Goal: Communication & Community: Answer question/provide support

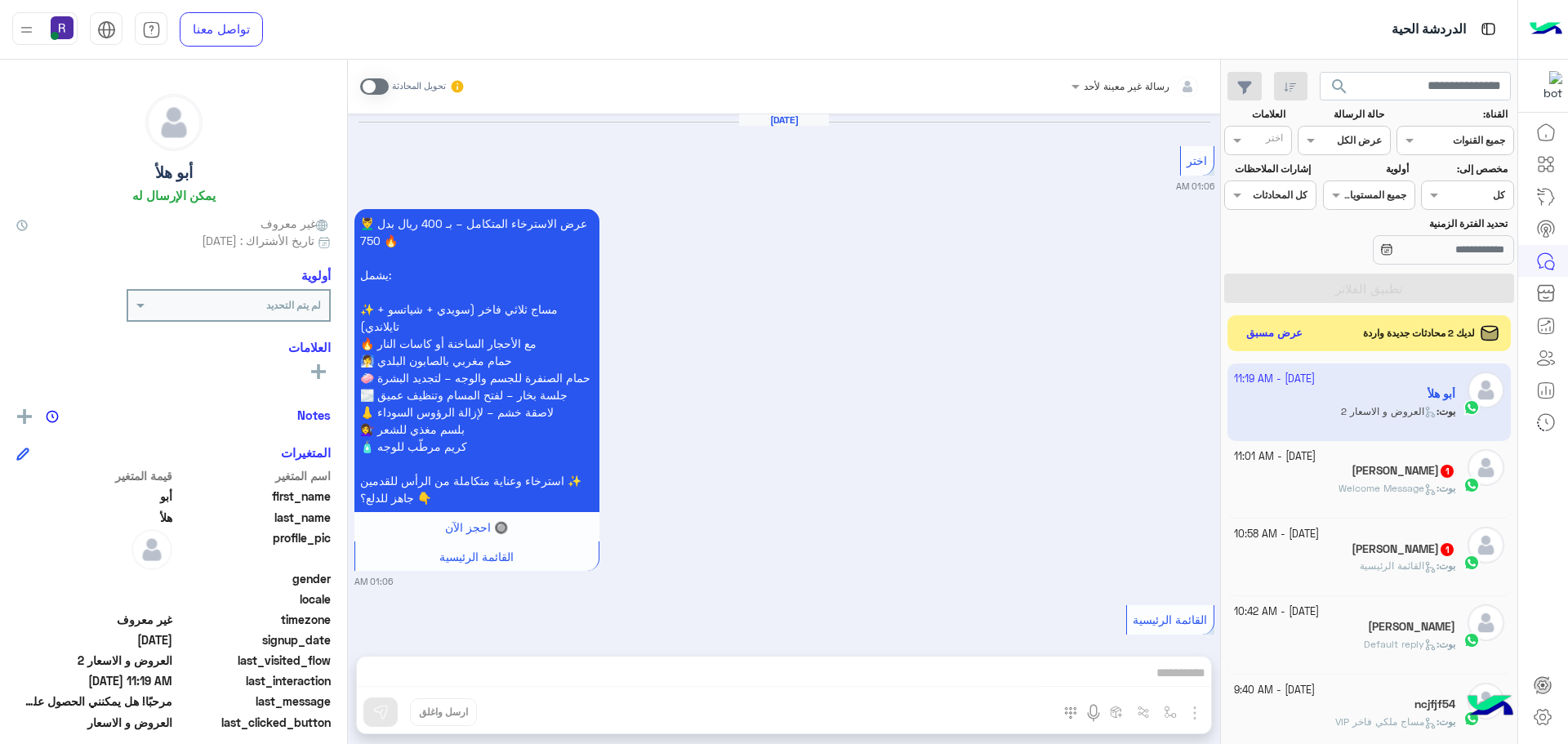
scroll to position [615, 0]
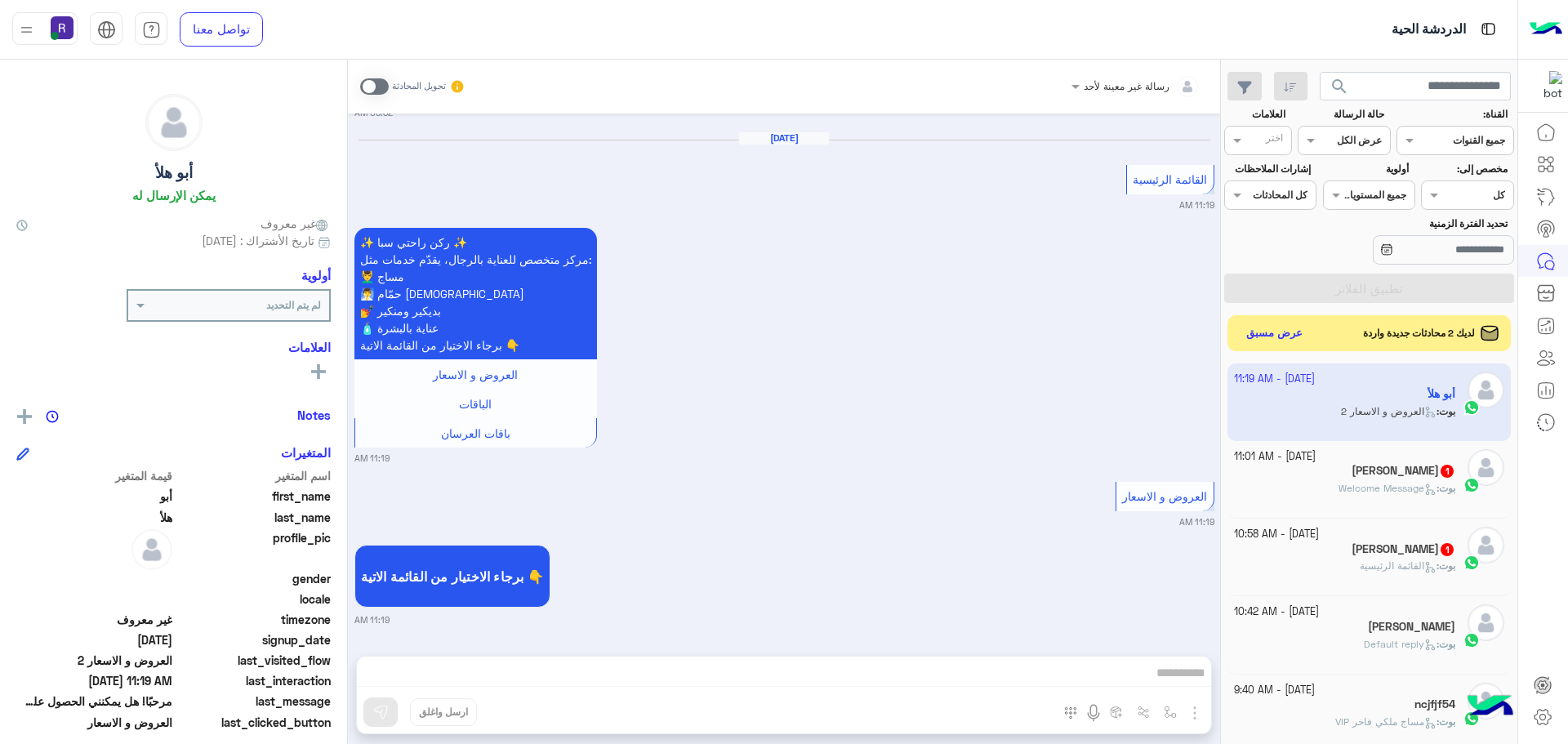
click at [1378, 491] on span "Welcome Message" at bounding box center [1387, 488] width 98 height 13
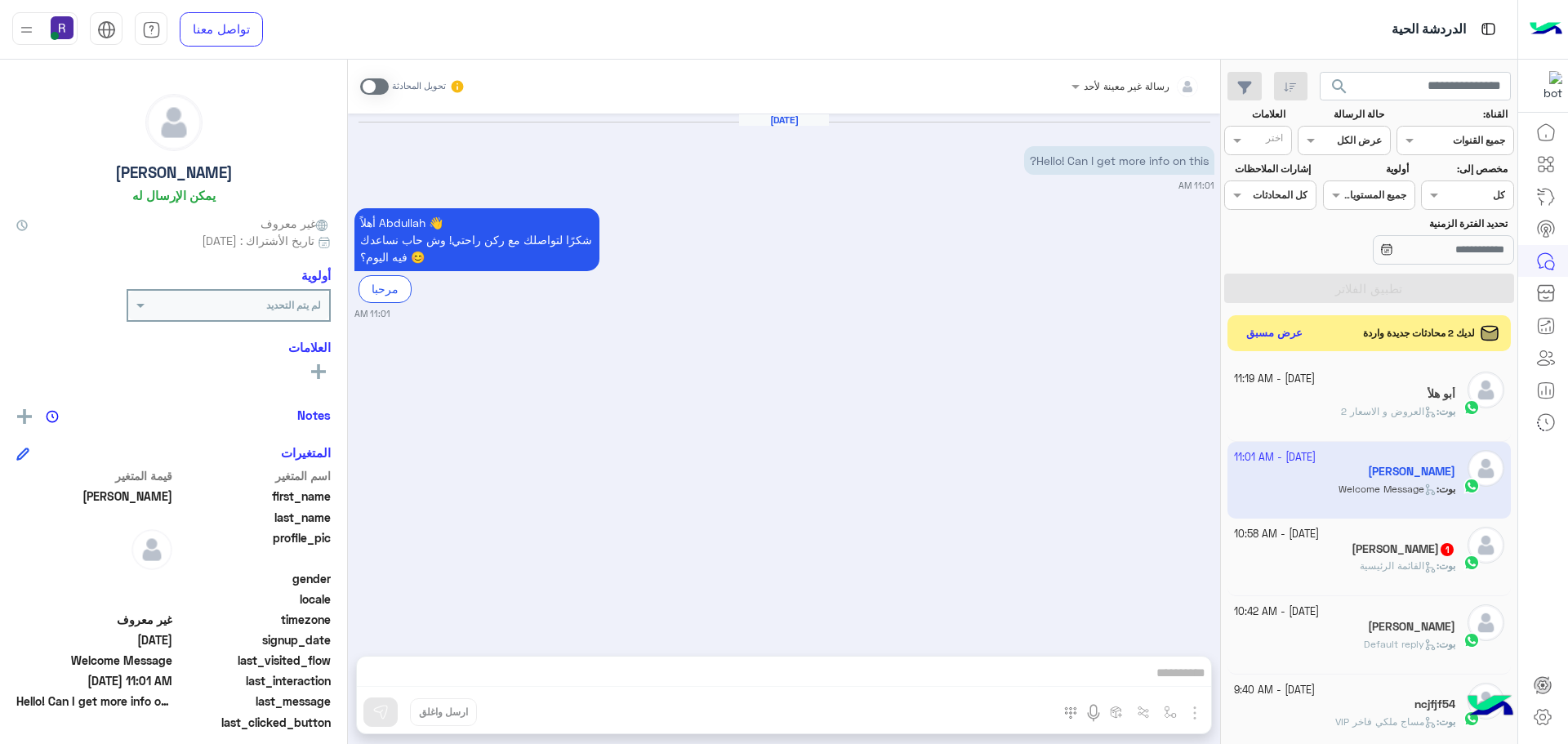
click at [1380, 551] on h5 "[PERSON_NAME] 1" at bounding box center [1403, 548] width 104 height 14
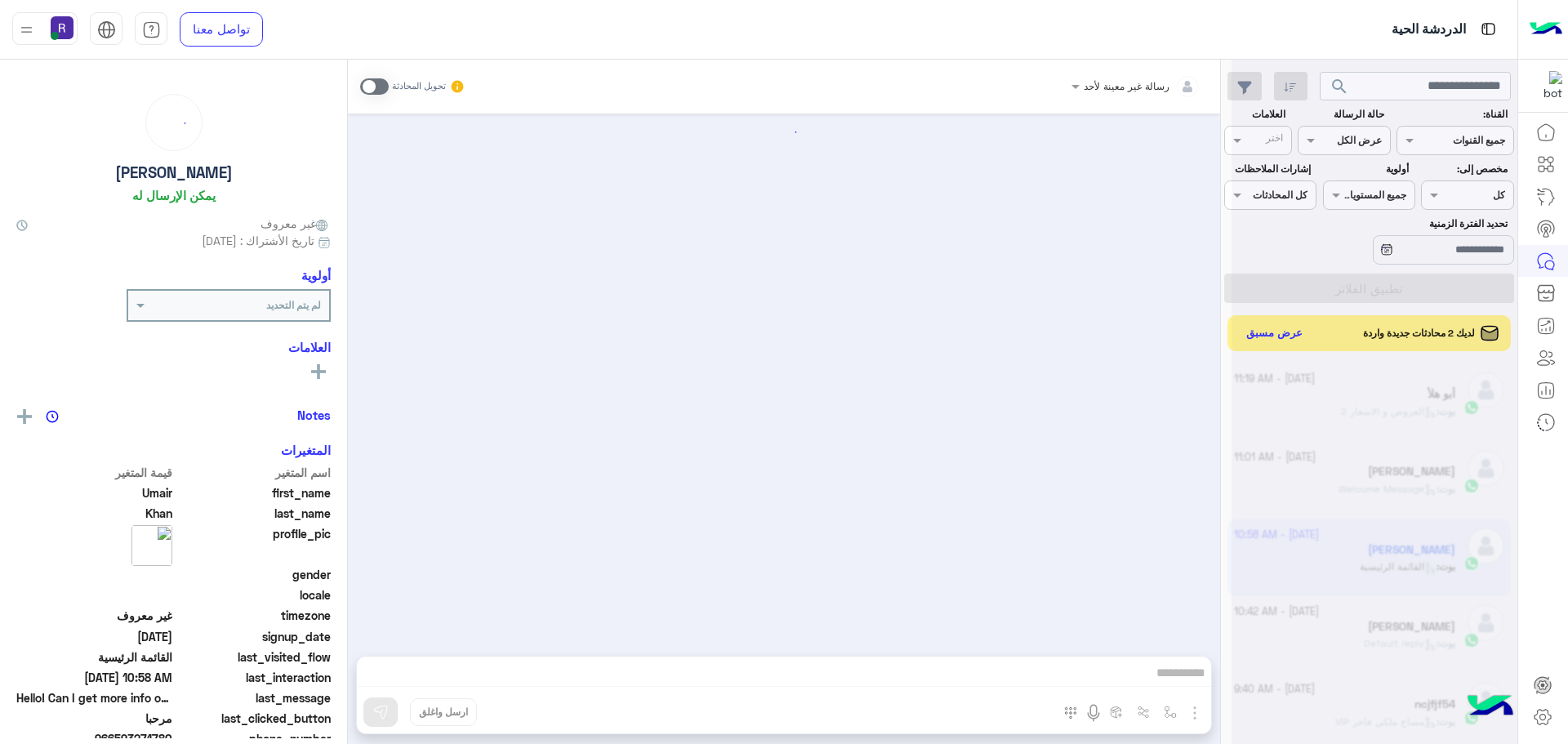
scroll to position [229, 0]
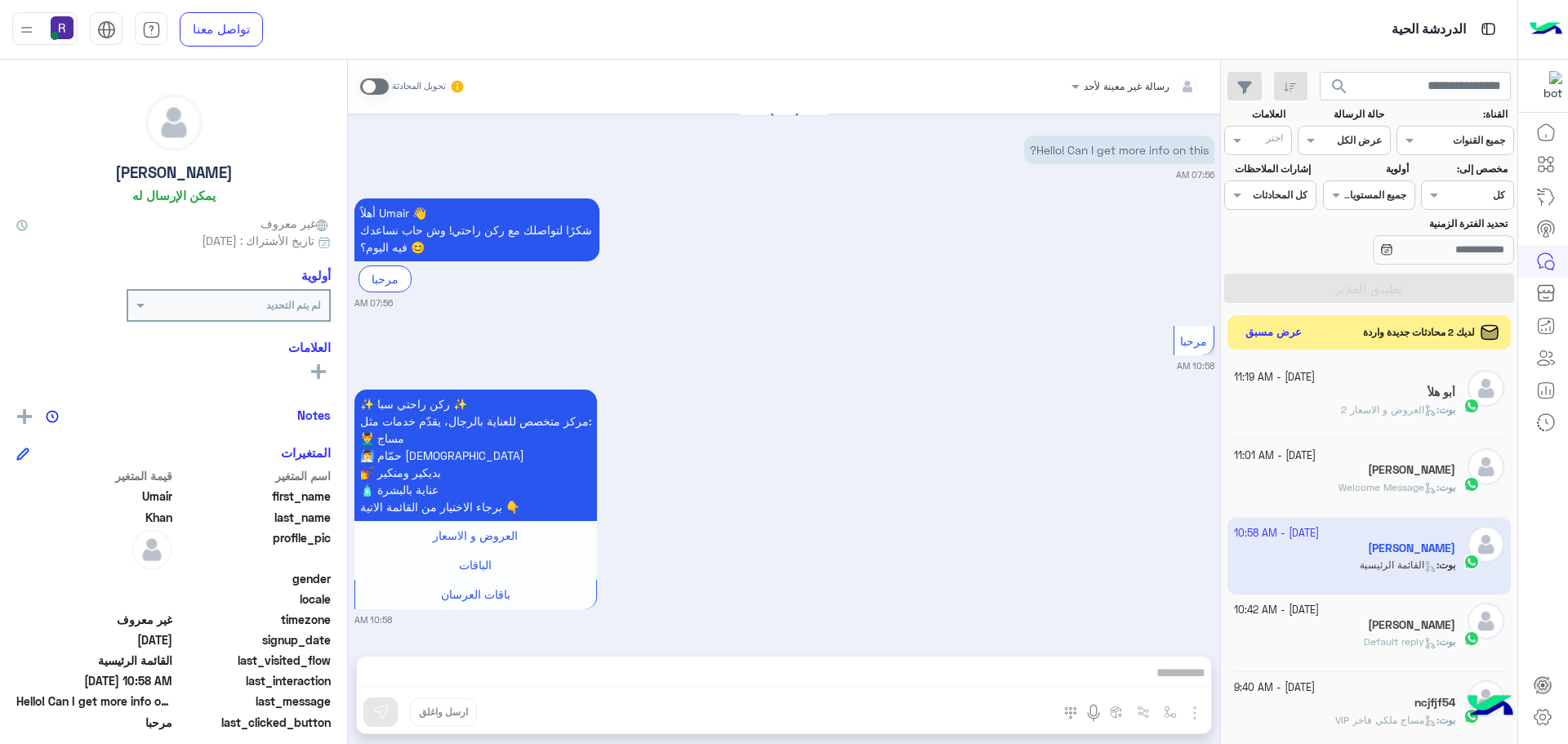
click at [1280, 331] on button "عرض مسبق" at bounding box center [1274, 332] width 69 height 22
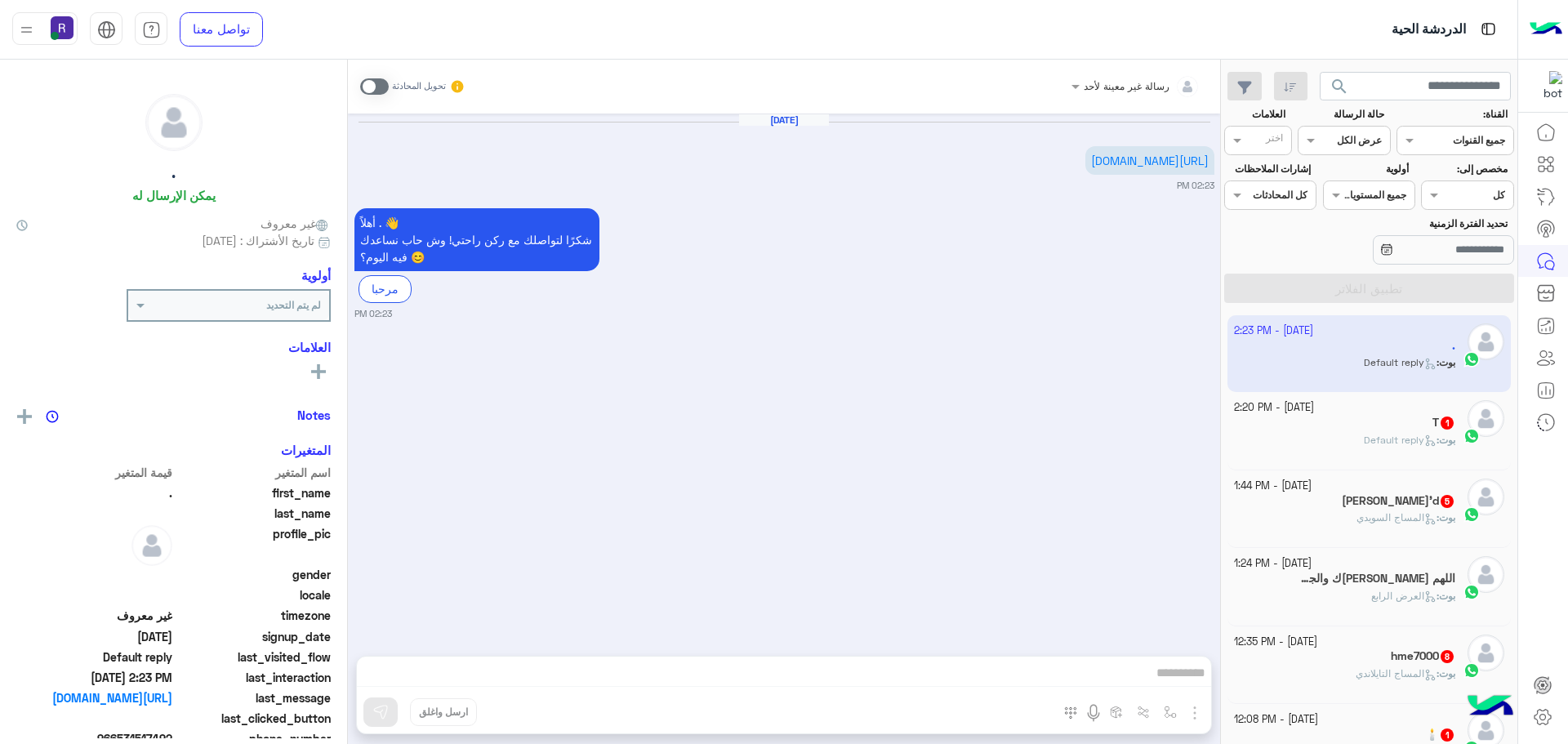
click at [1327, 419] on div "T 1" at bounding box center [1344, 424] width 222 height 17
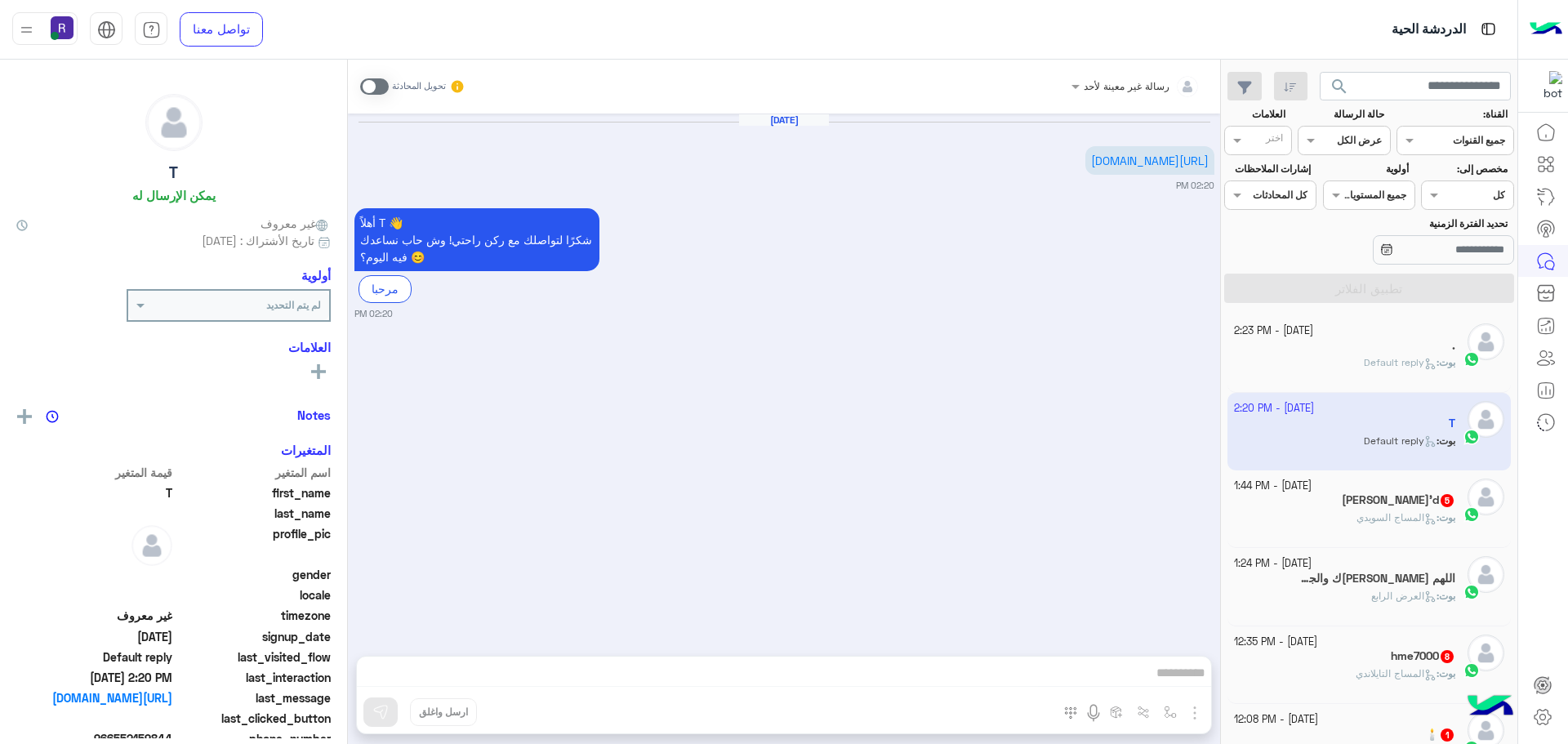
click at [1376, 510] on div "[PERSON_NAME]'d 5" at bounding box center [1344, 501] width 222 height 17
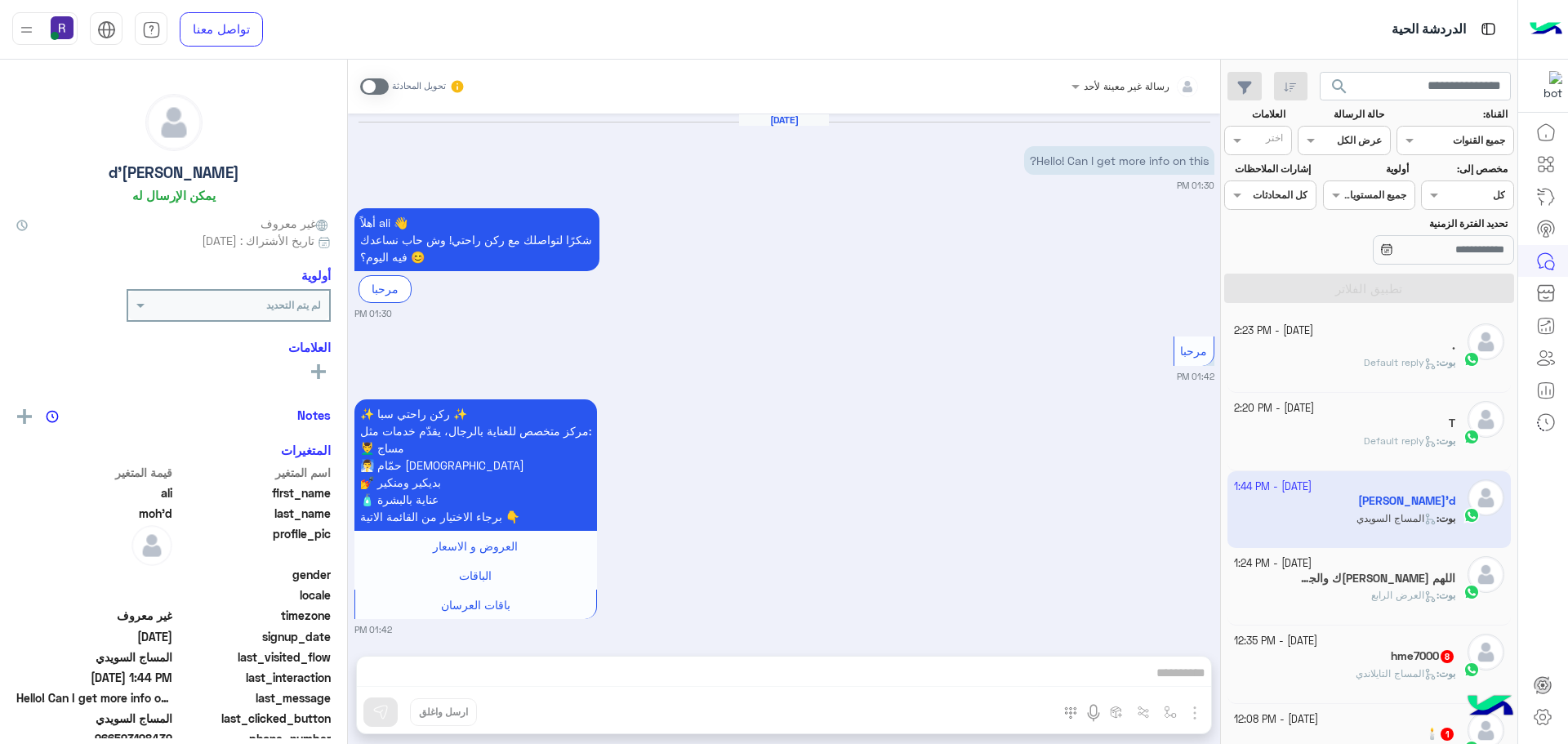
scroll to position [932, 0]
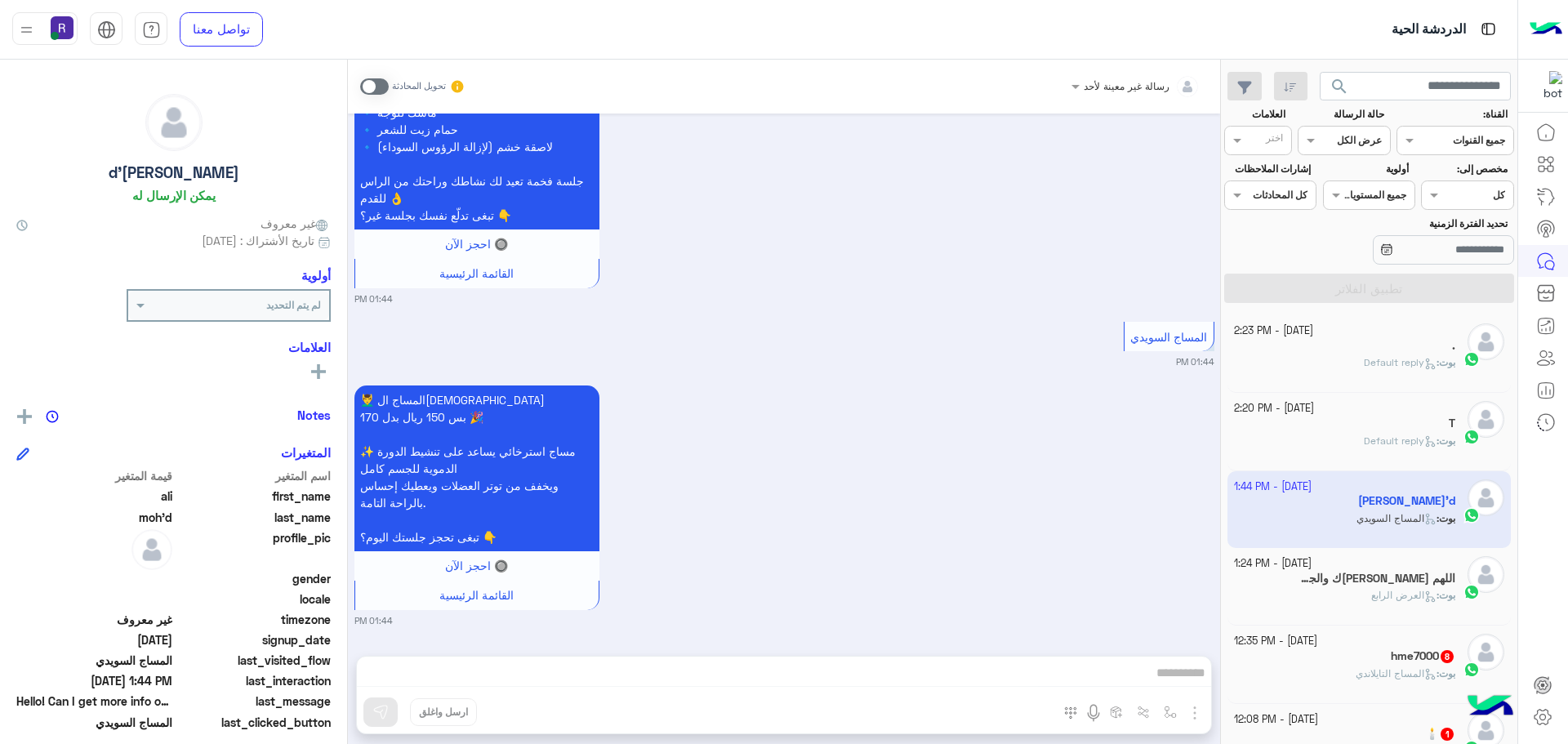
click at [1380, 577] on h5 "اللهم [PERSON_NAME]ك والجنه 5" at bounding box center [1377, 577] width 155 height 14
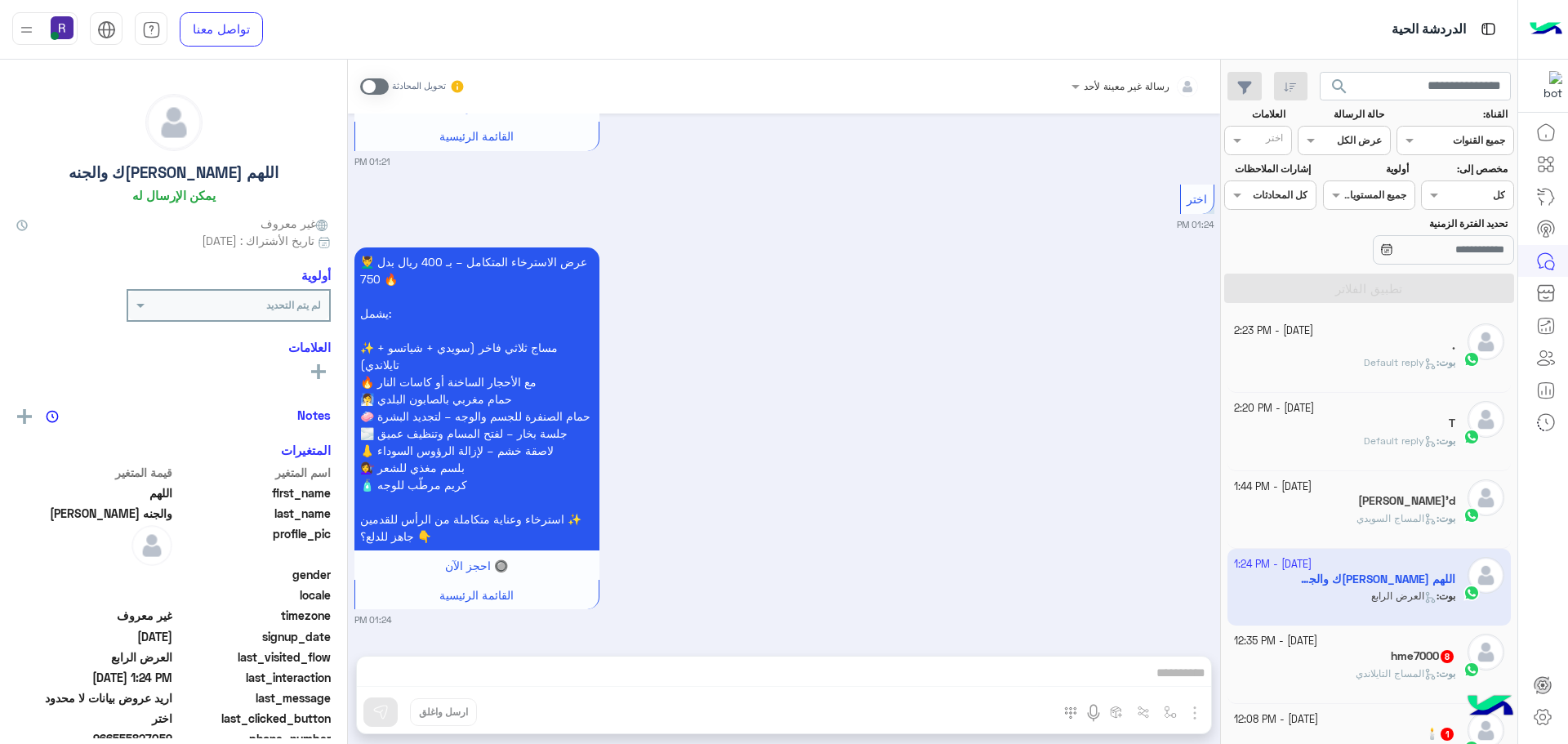
scroll to position [245, 0]
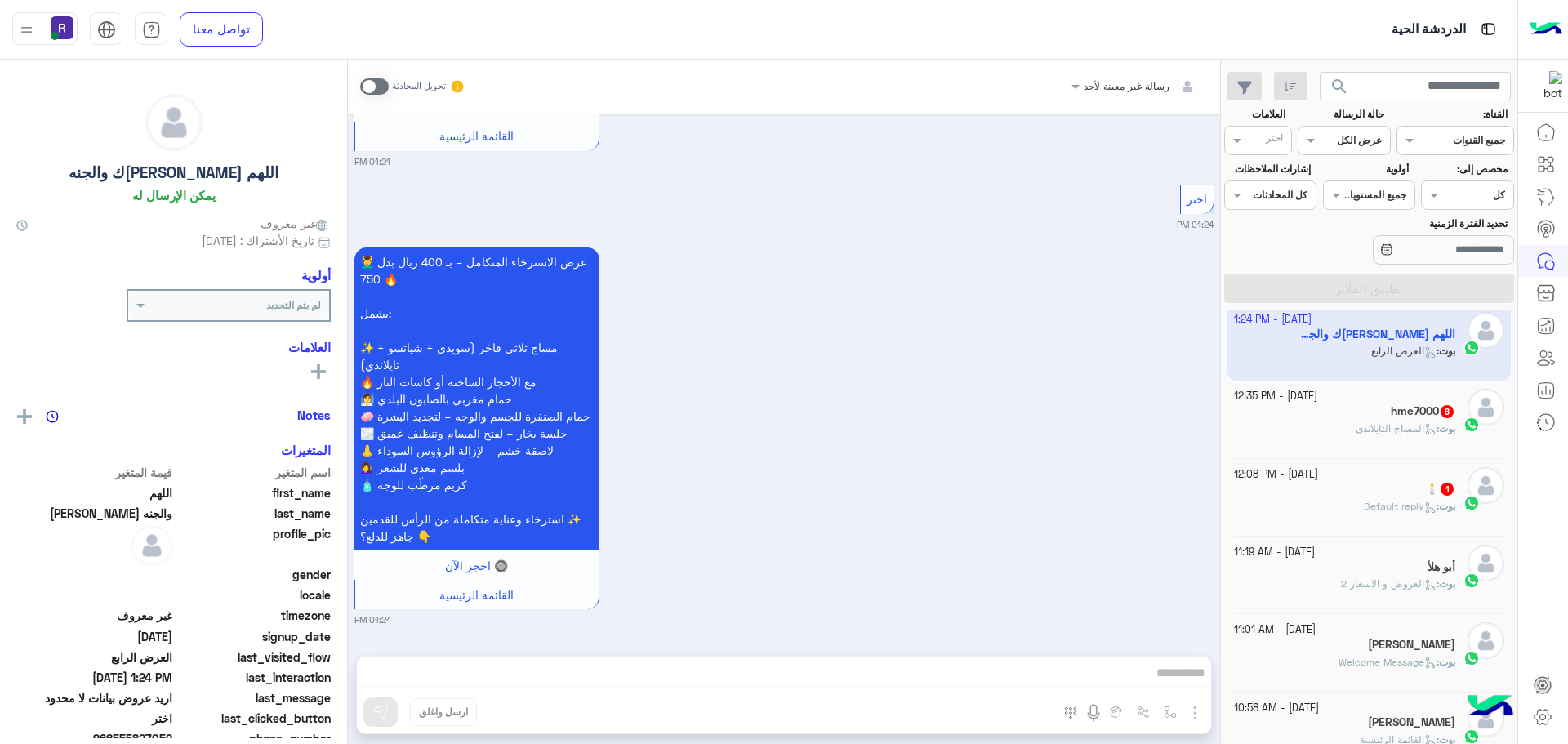
click at [1373, 420] on div "hme7000 8" at bounding box center [1344, 412] width 222 height 17
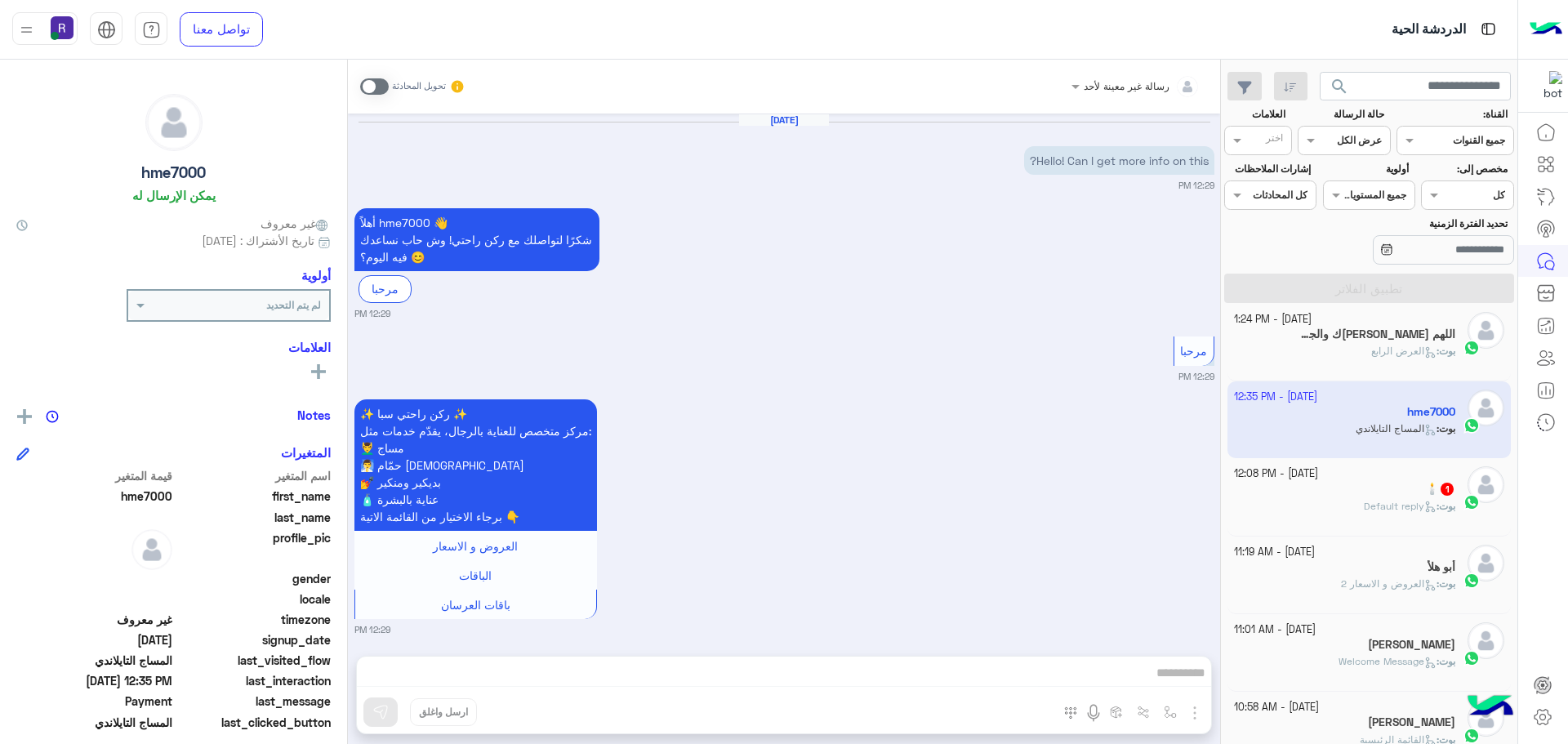
scroll to position [1521, 0]
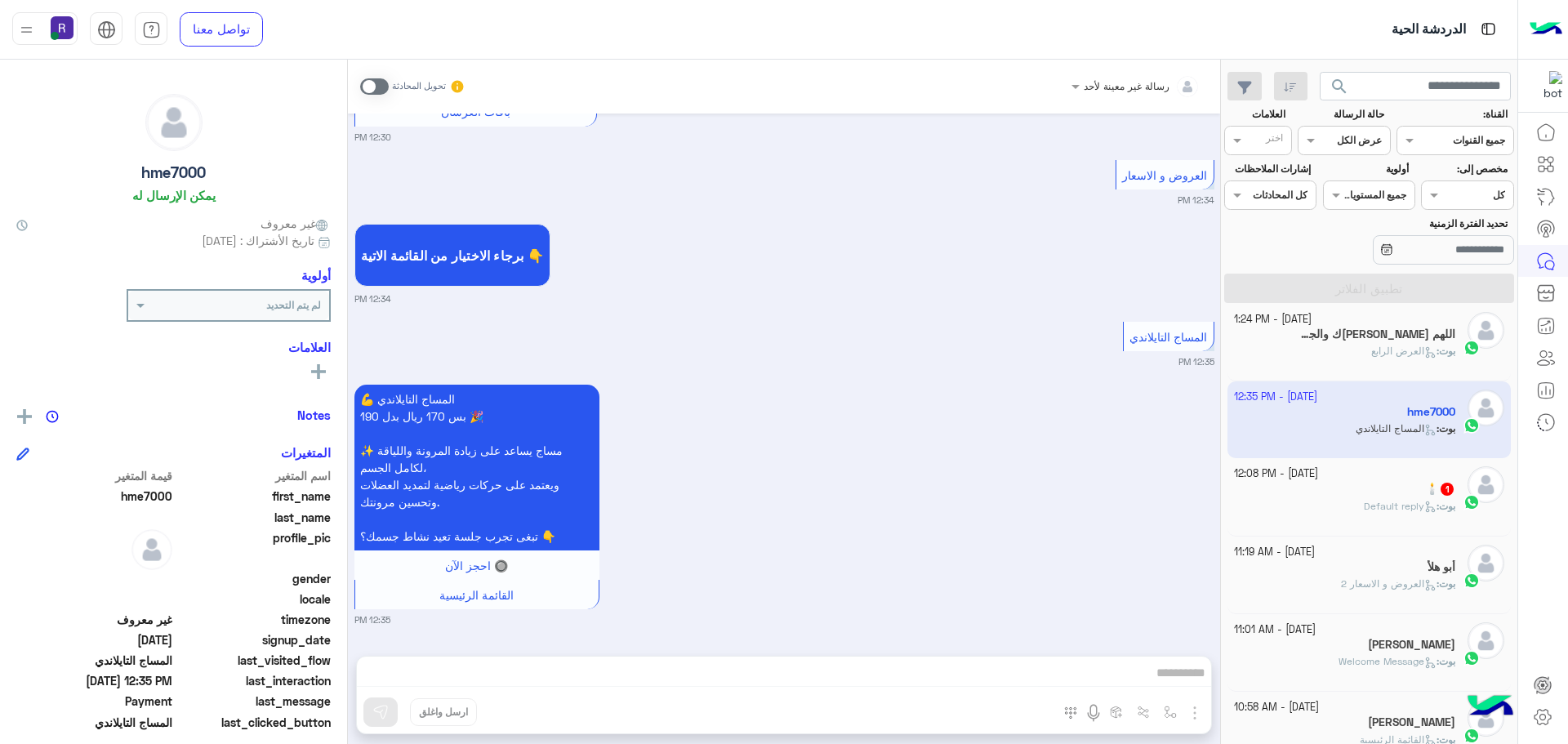
click at [1383, 497] on div "🕯️ 1" at bounding box center [1344, 490] width 222 height 17
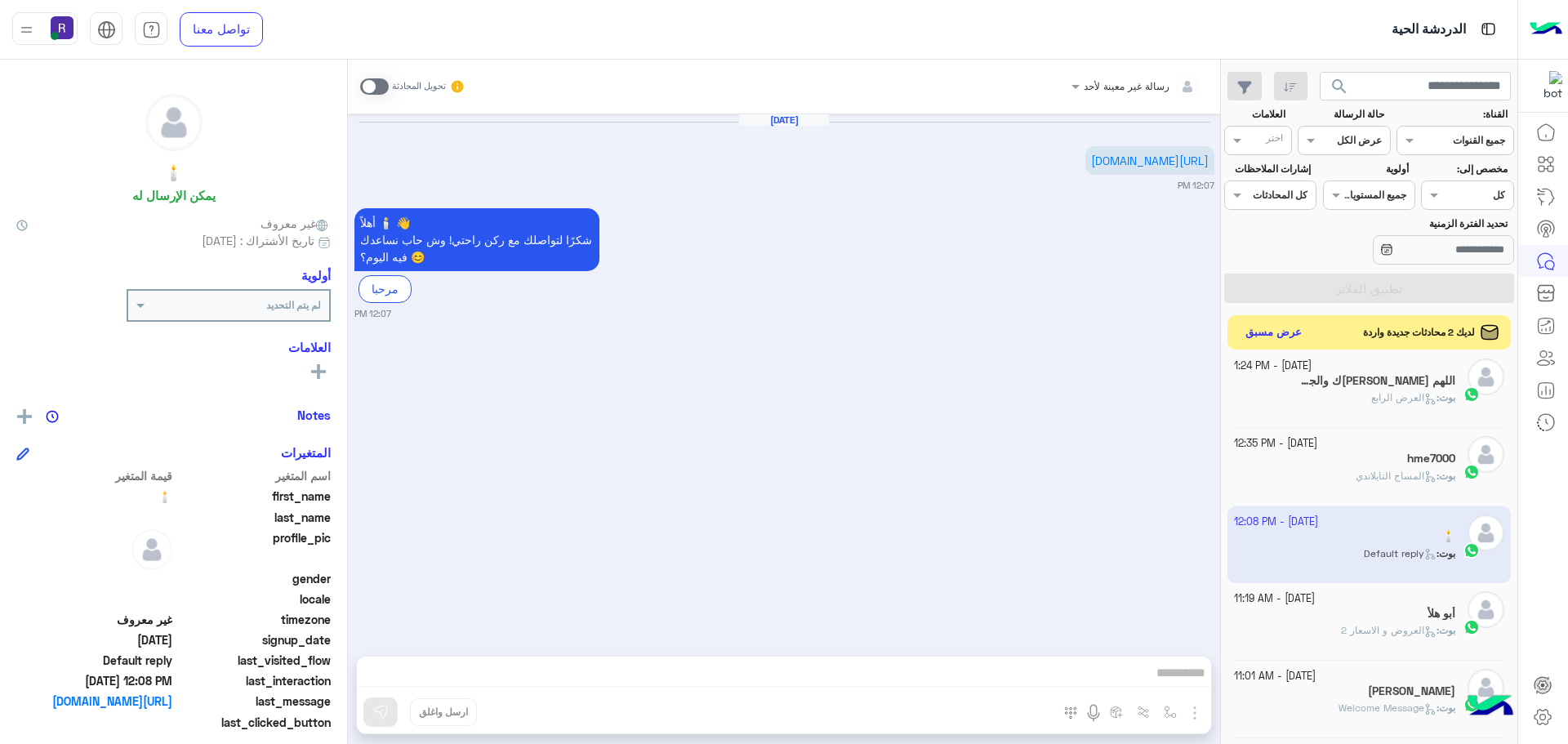
click at [1269, 329] on button "عرض مسبق" at bounding box center [1274, 332] width 69 height 22
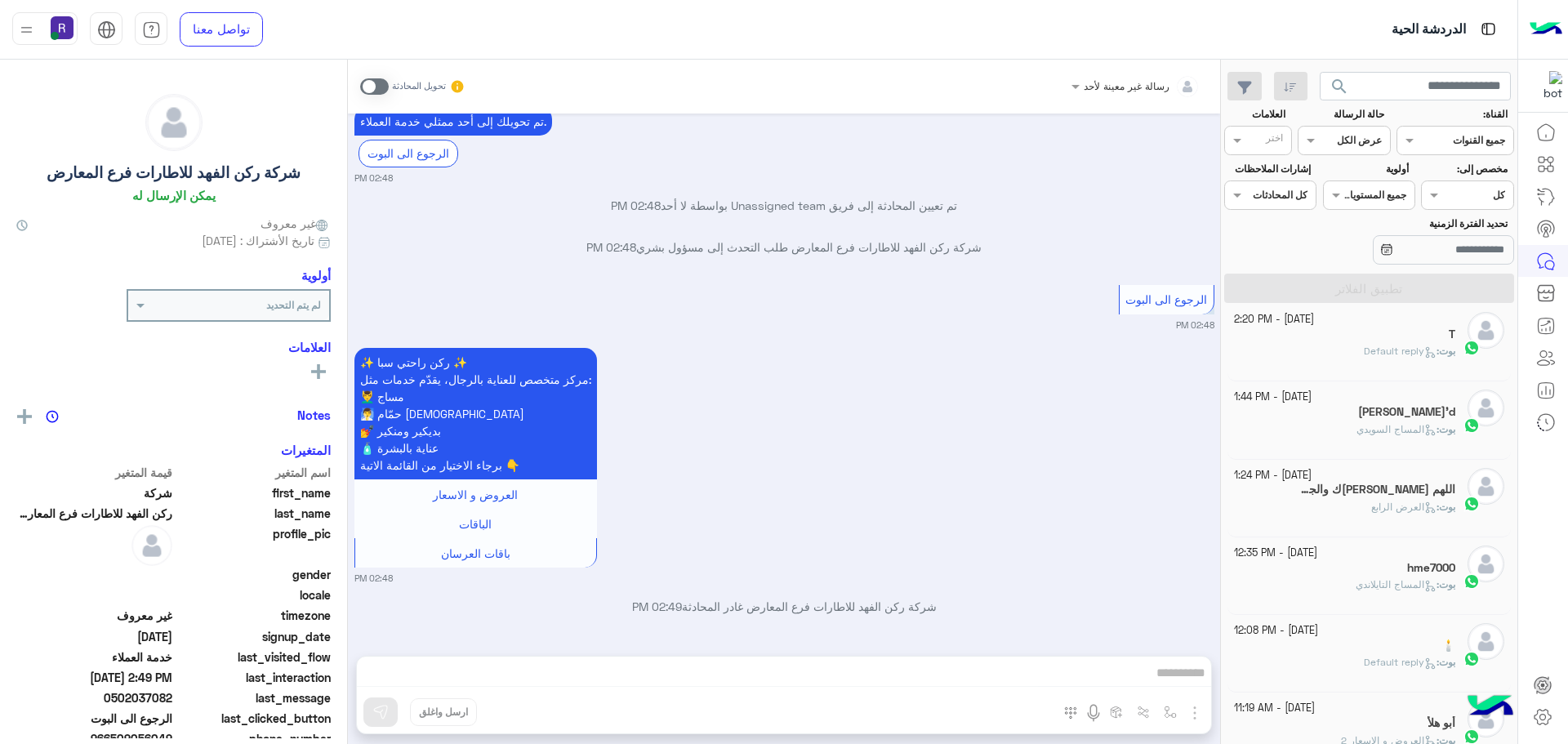
scroll to position [1917, 0]
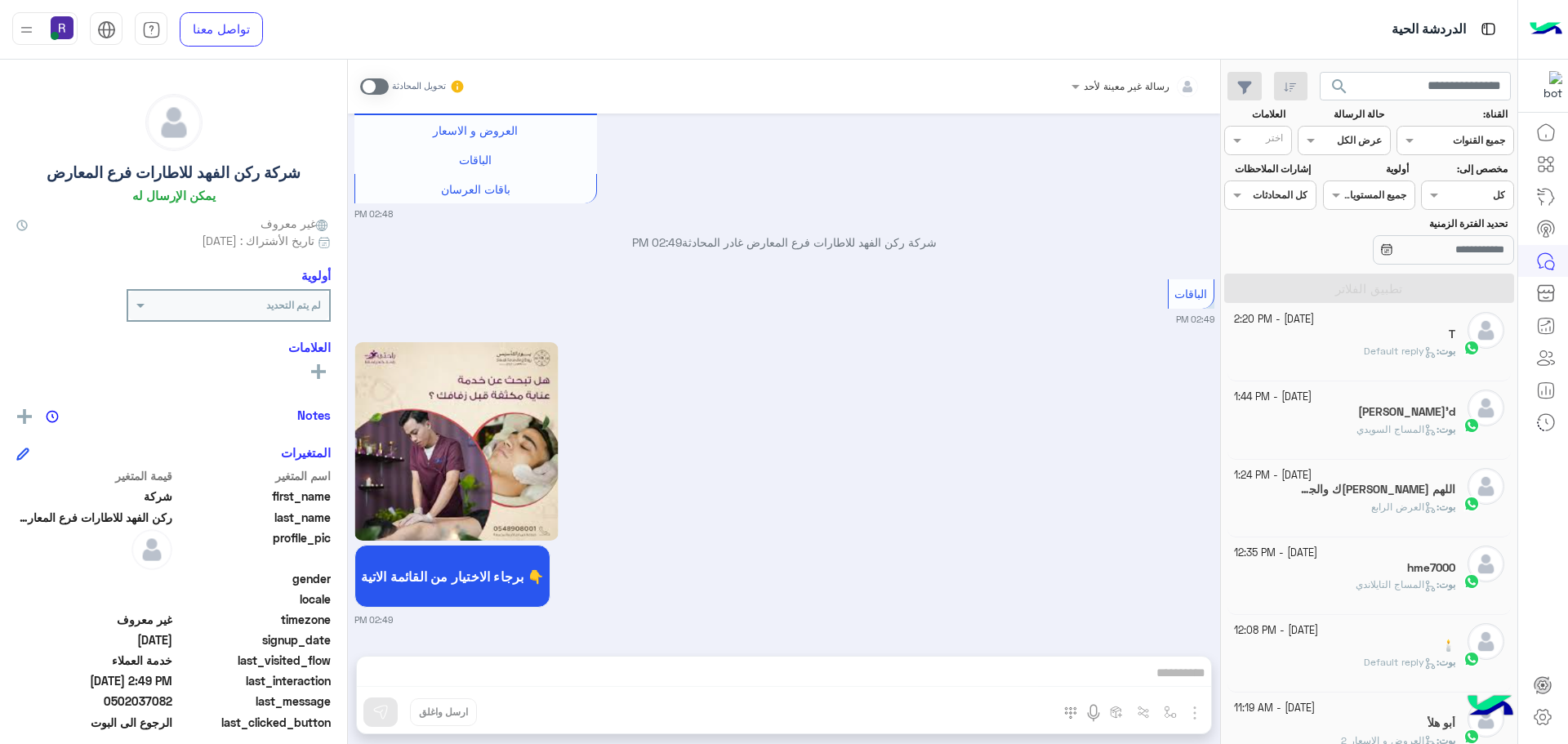
click at [1437, 363] on div "[PERSON_NAME] : Default reply" at bounding box center [1344, 358] width 222 height 29
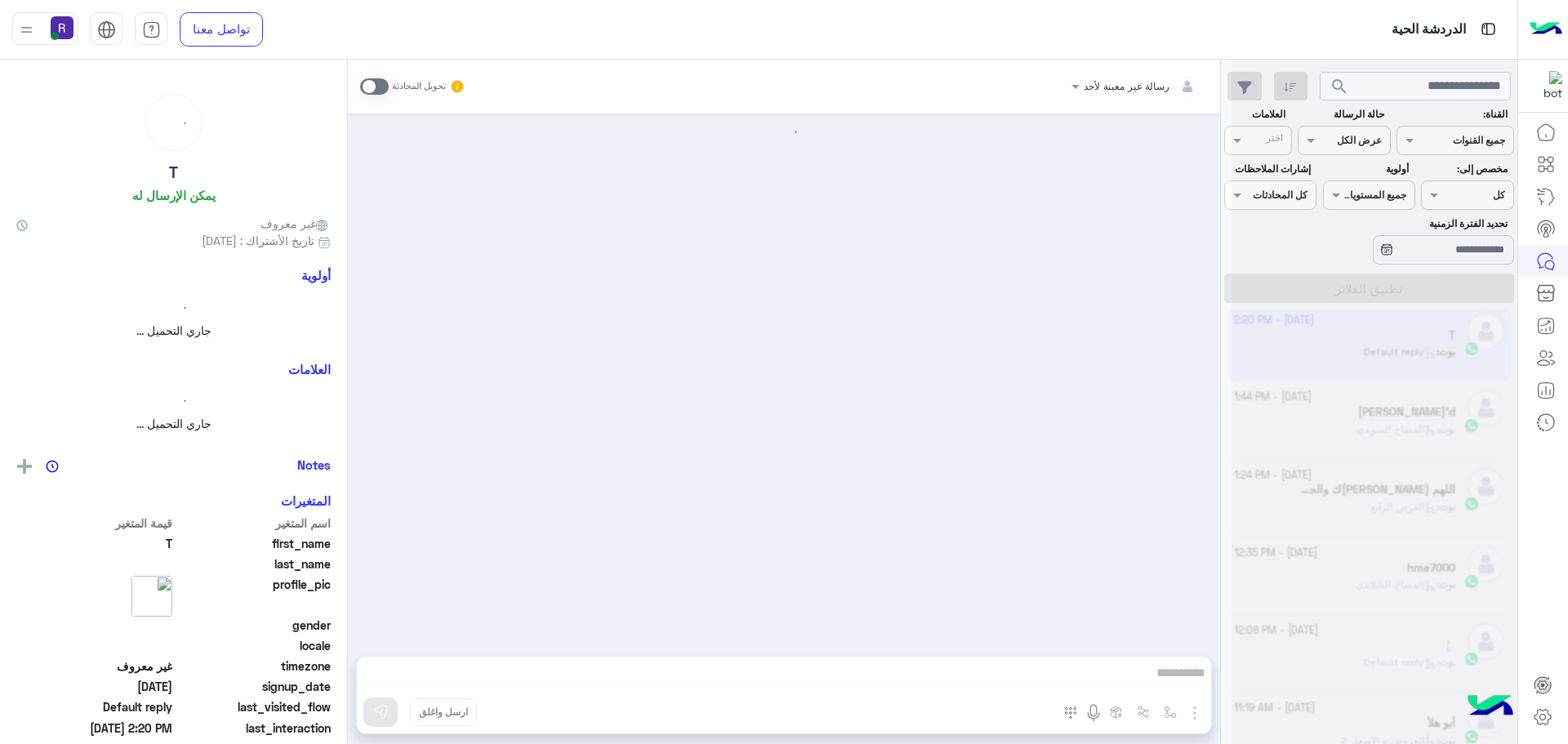
scroll to position [245, 0]
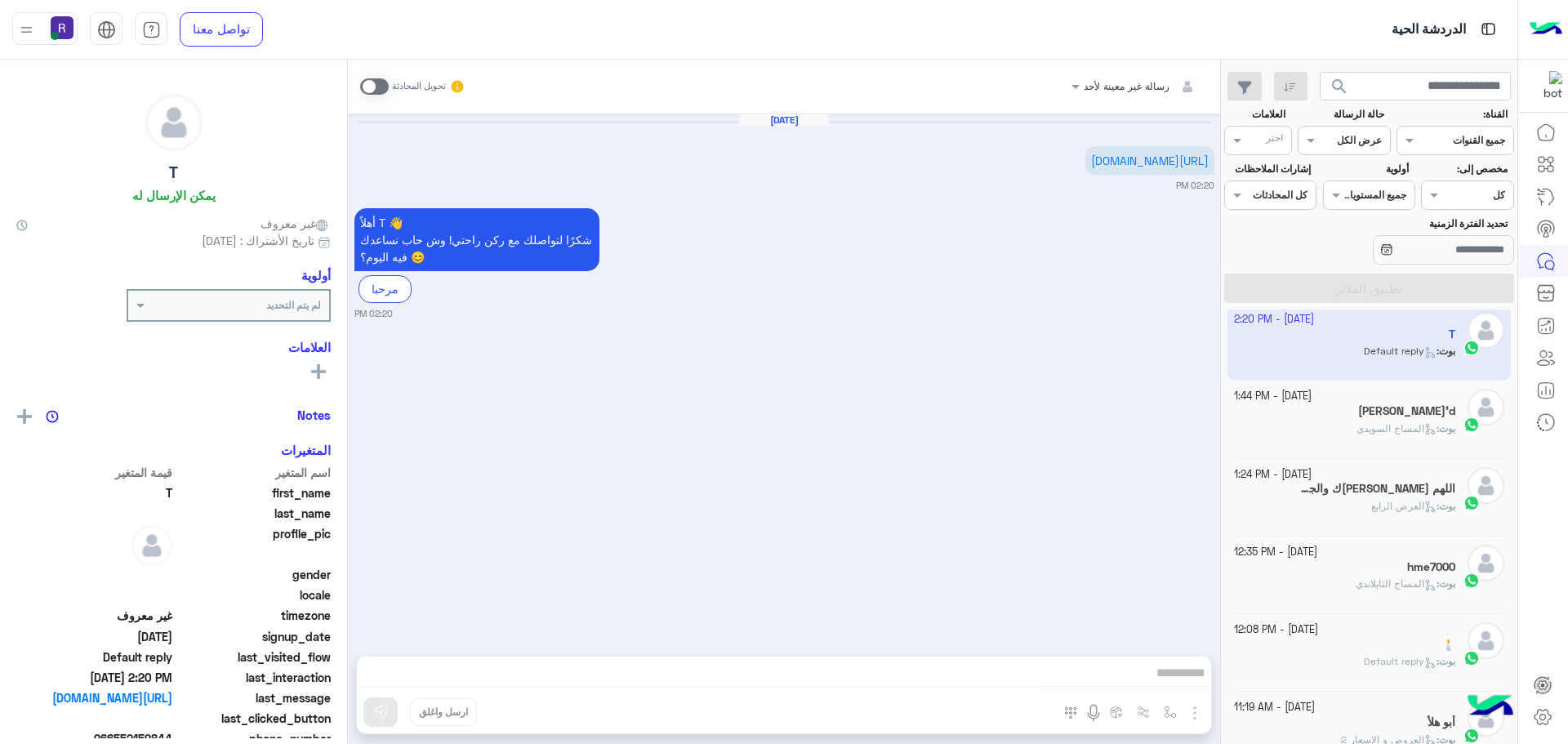
click at [1380, 415] on div "[PERSON_NAME]'d" at bounding box center [1344, 412] width 222 height 17
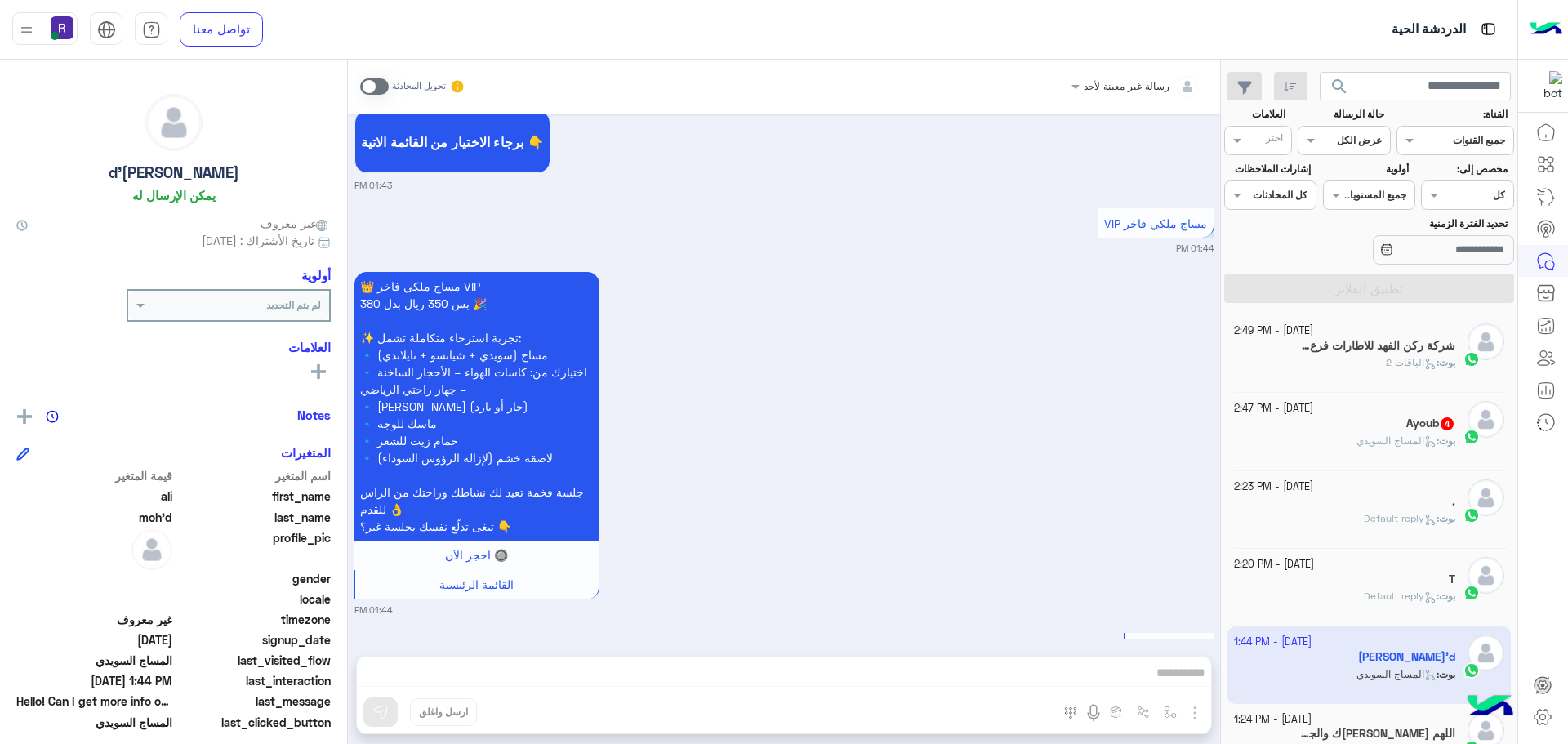
scroll to position [524, 0]
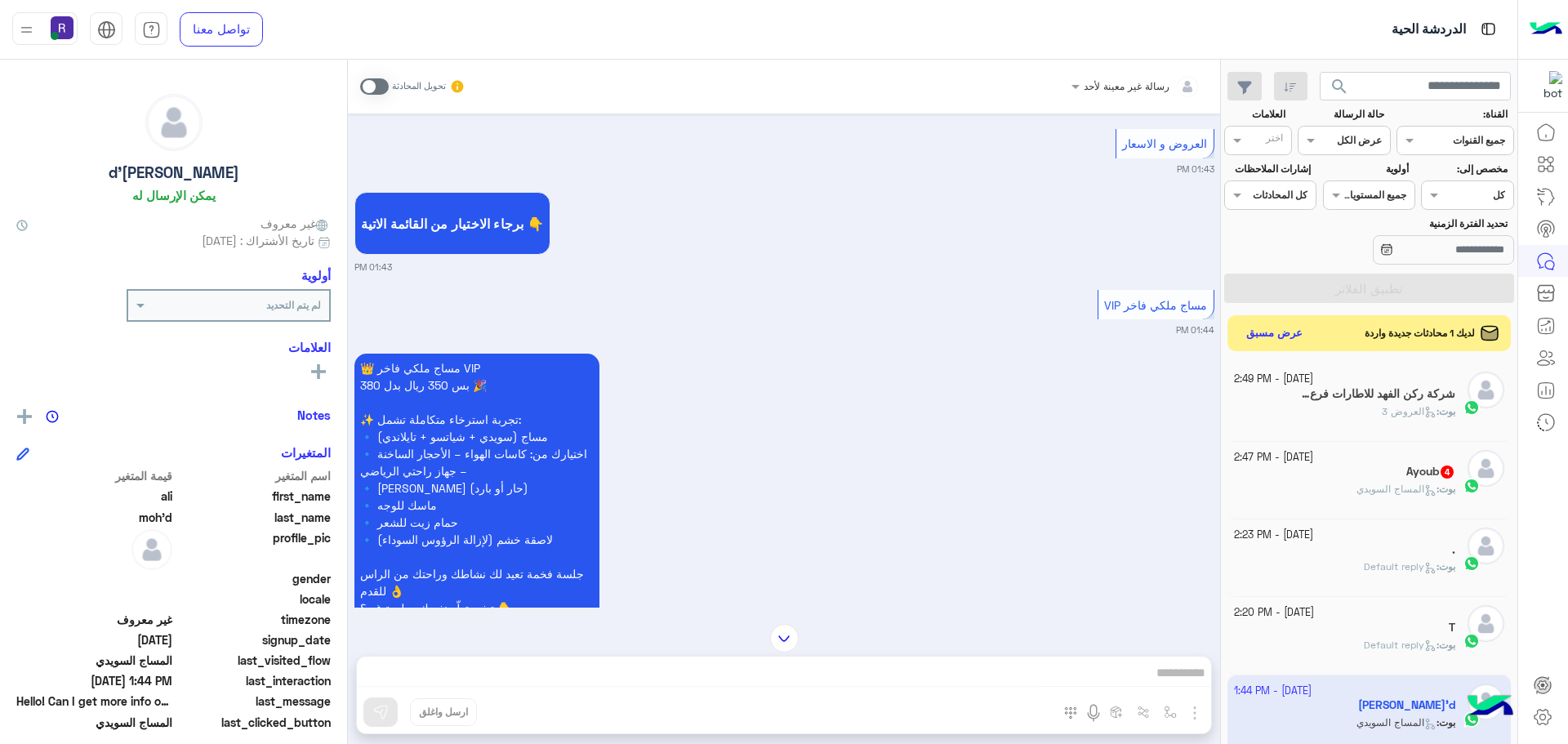
click at [1427, 476] on h5 "Ayoub 4" at bounding box center [1430, 471] width 49 height 14
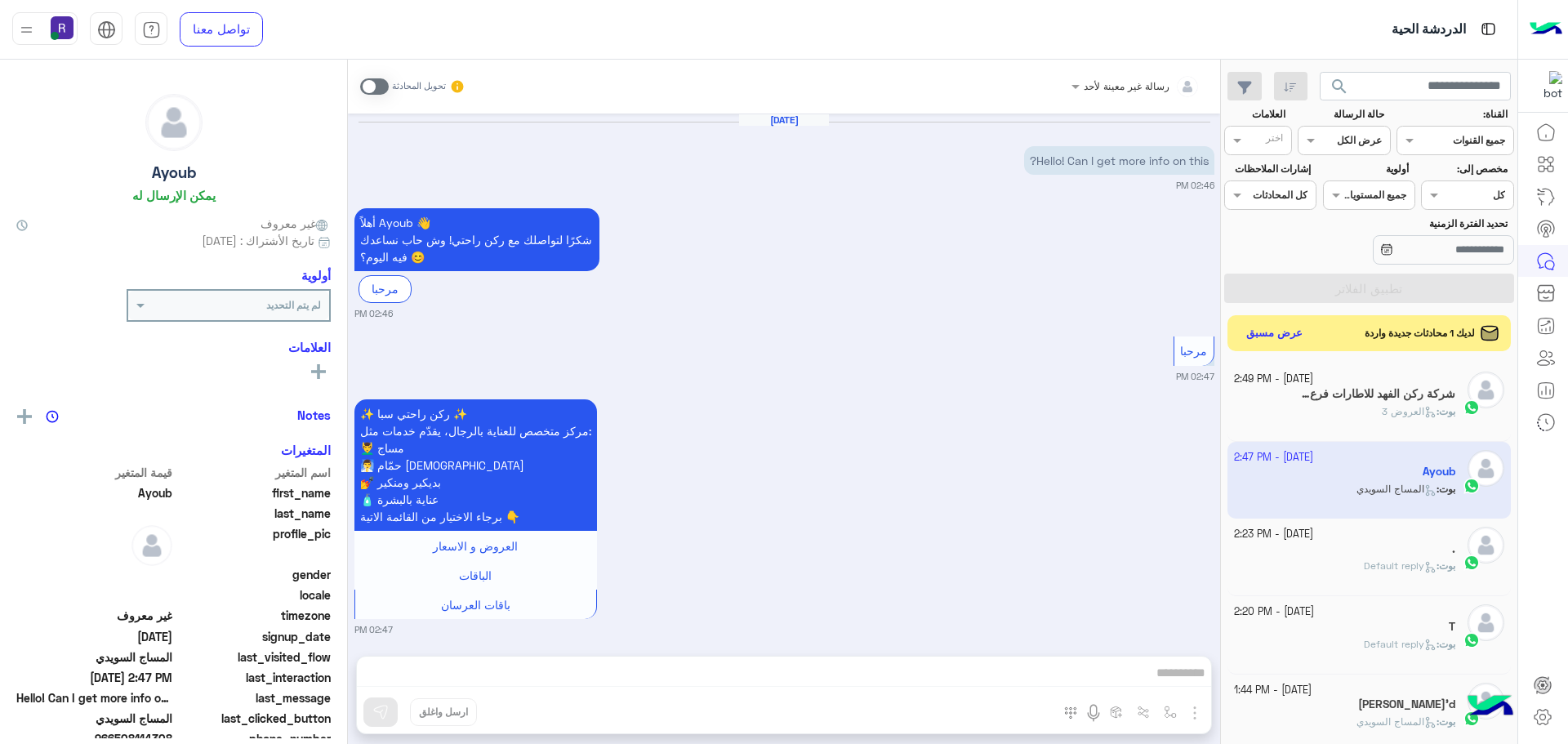
scroll to position [509, 0]
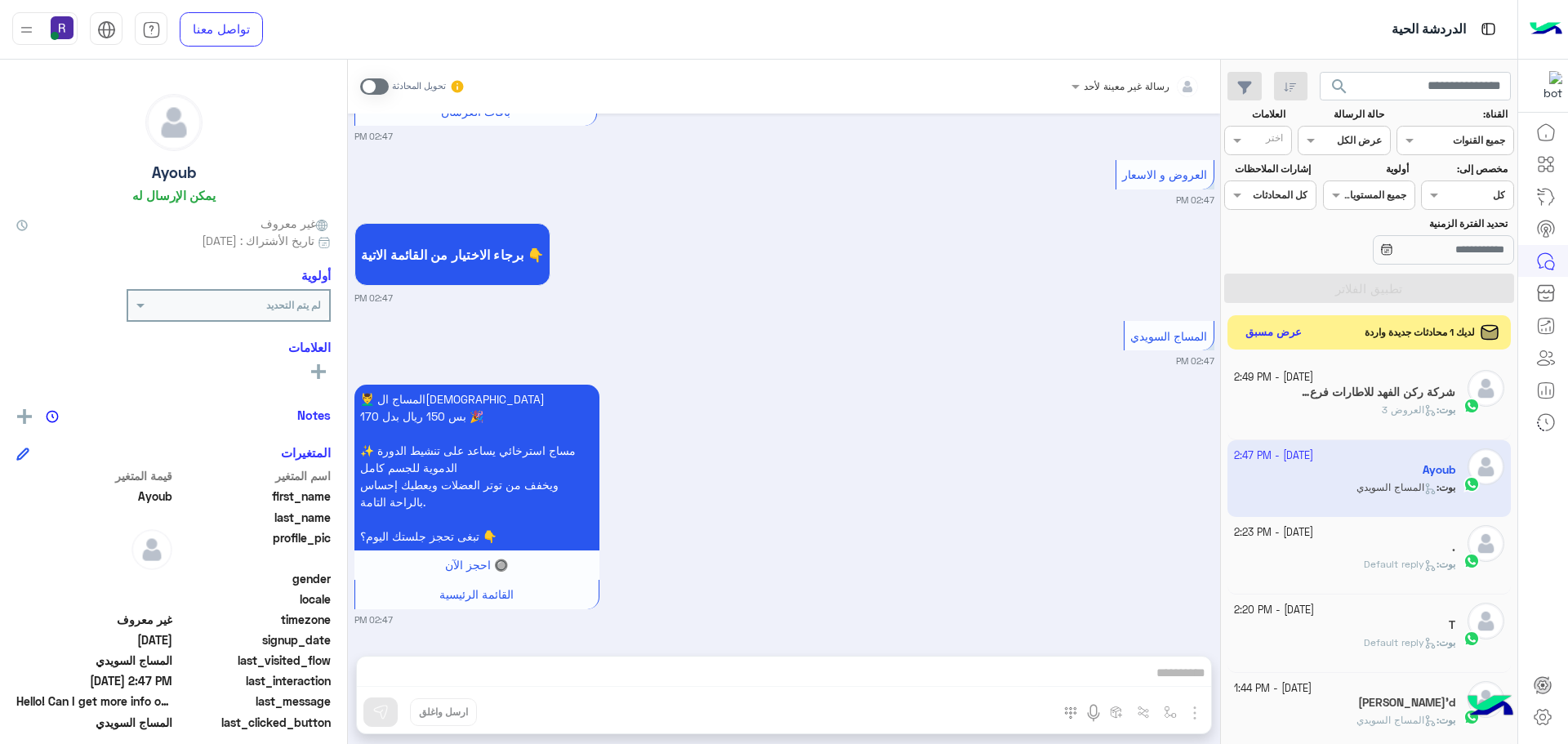
click at [1280, 336] on button "عرض مسبق" at bounding box center [1274, 332] width 69 height 22
